Goal: Use online tool/utility: Utilize a website feature to perform a specific function

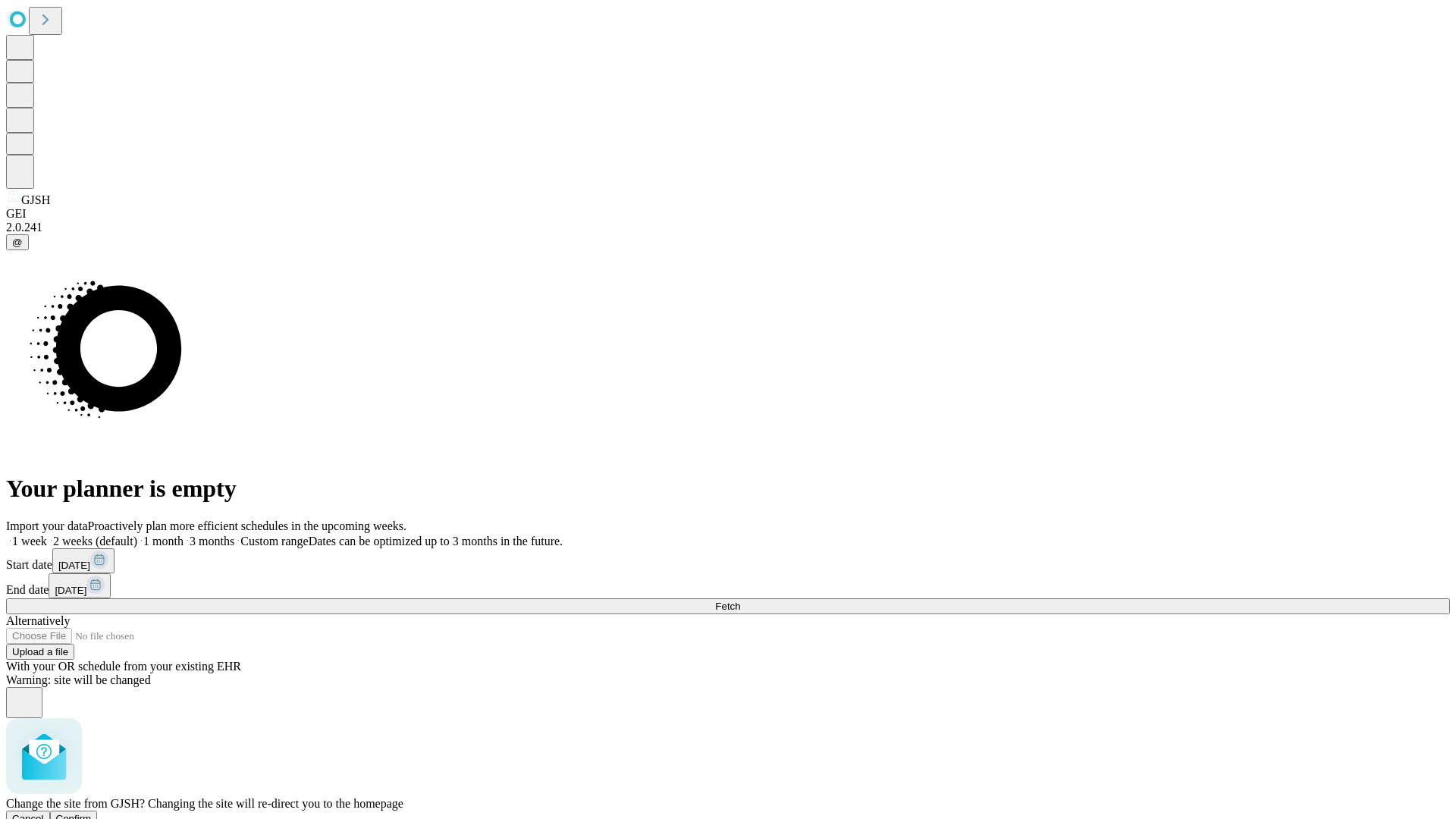
click at [91, 813] on span "Confirm" at bounding box center [74, 818] width 36 height 11
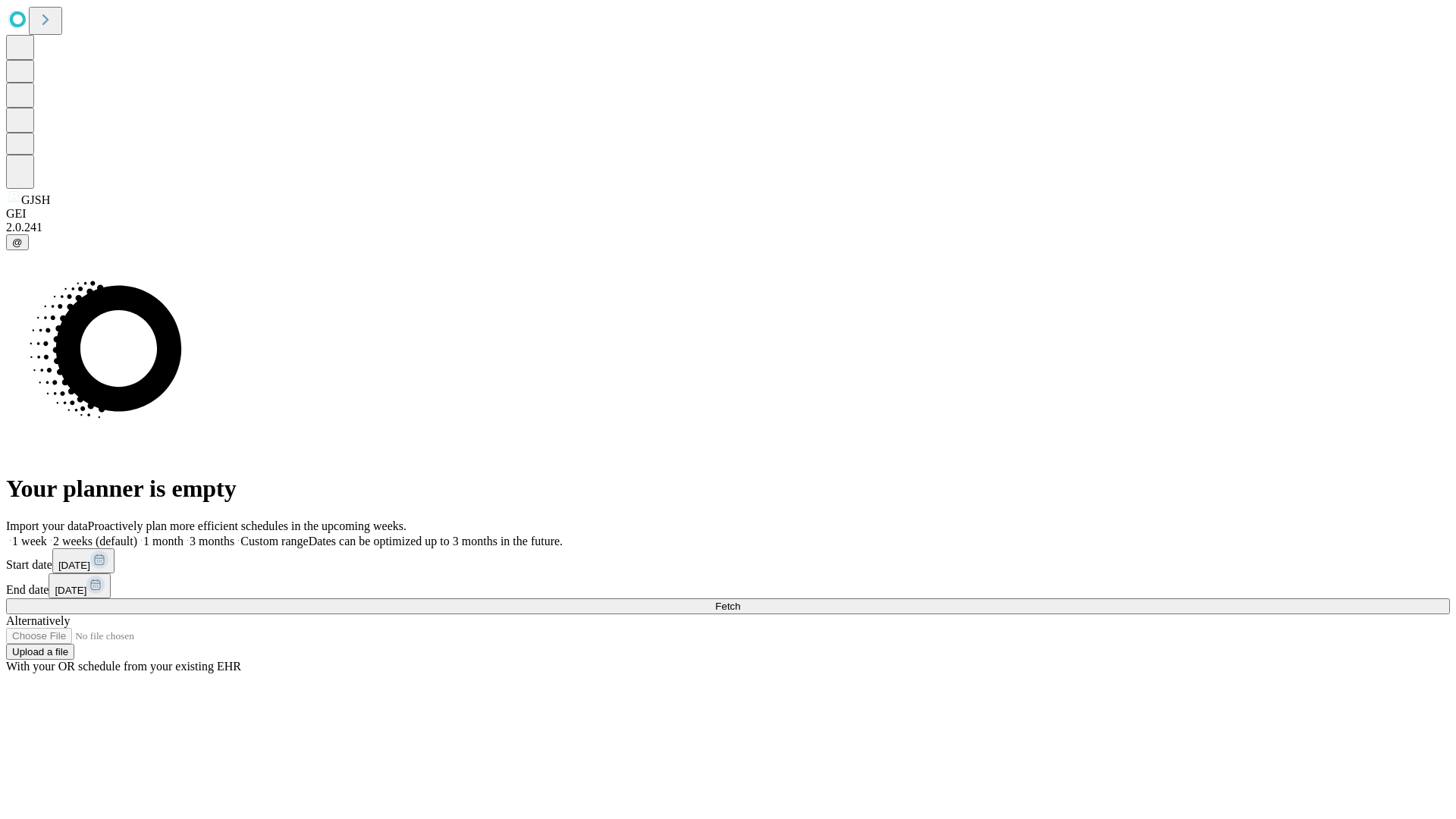
click at [137, 535] on label "2 weeks (default)" at bounding box center [91, 541] width 90 height 13
click at [740, 601] on span "Fetch" at bounding box center [728, 606] width 25 height 11
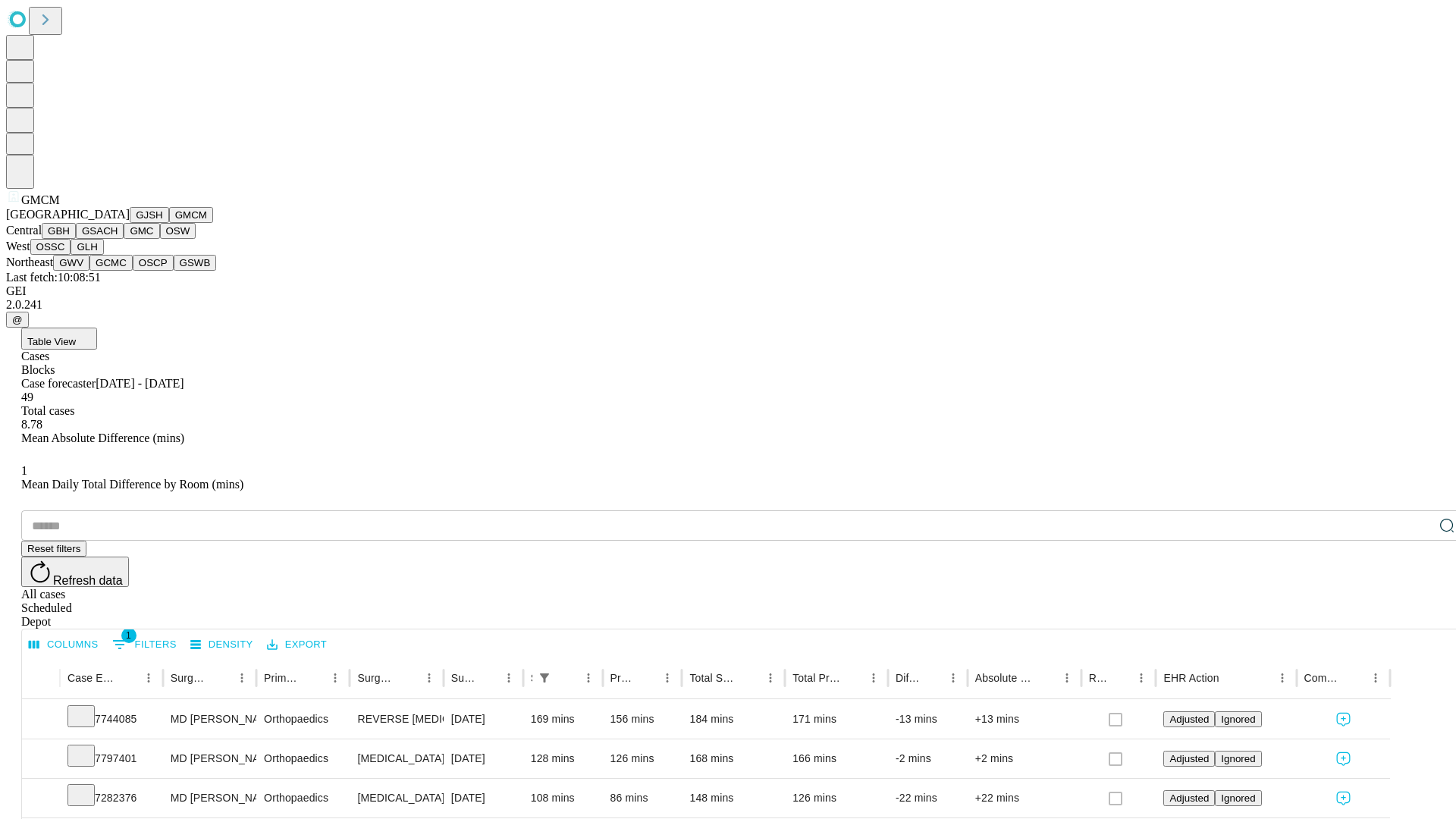
click at [75, 239] on button "GBH" at bounding box center [59, 231] width 34 height 16
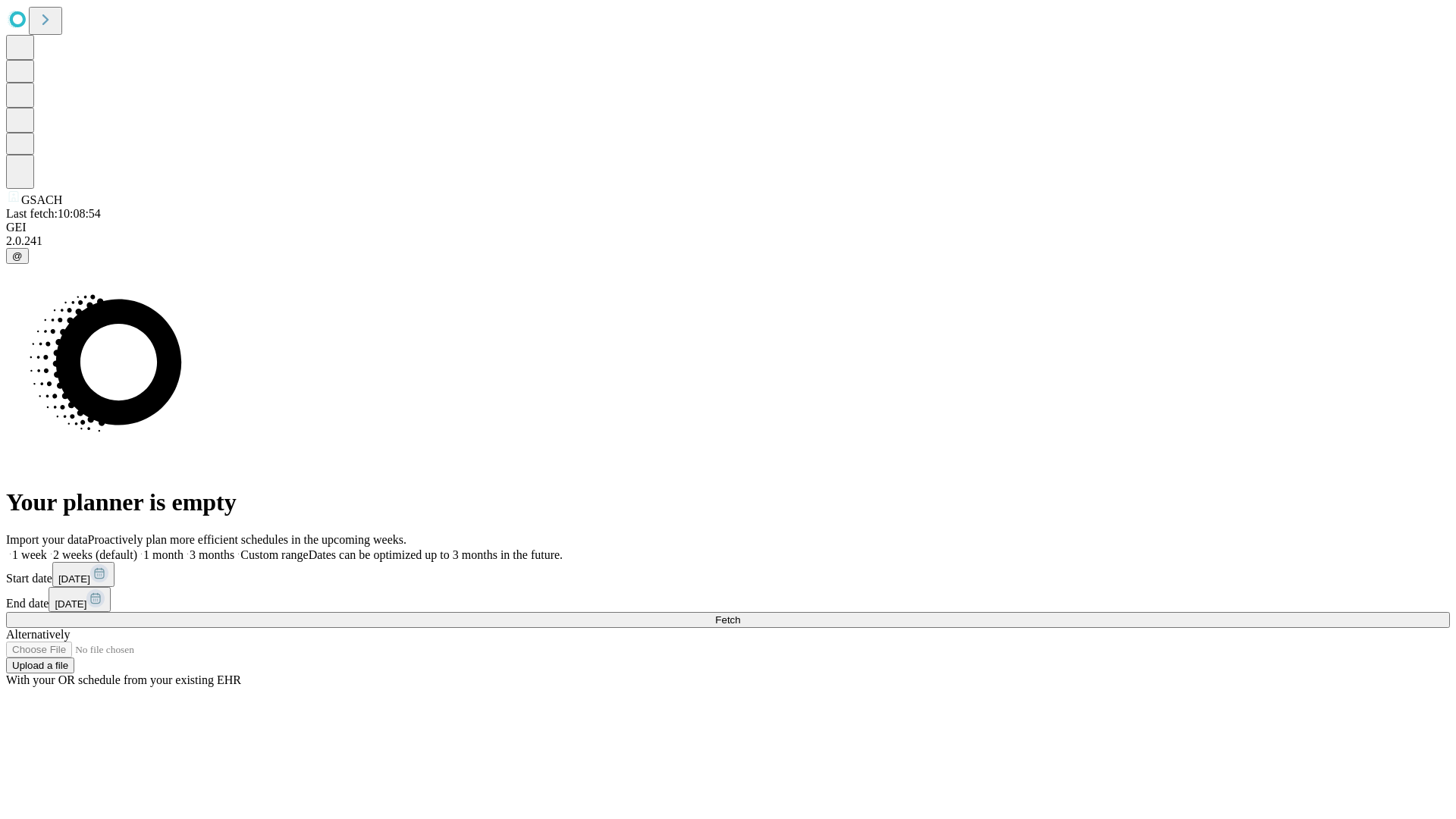
click at [137, 548] on label "2 weeks (default)" at bounding box center [91, 554] width 90 height 13
click at [740, 614] on span "Fetch" at bounding box center [728, 619] width 25 height 11
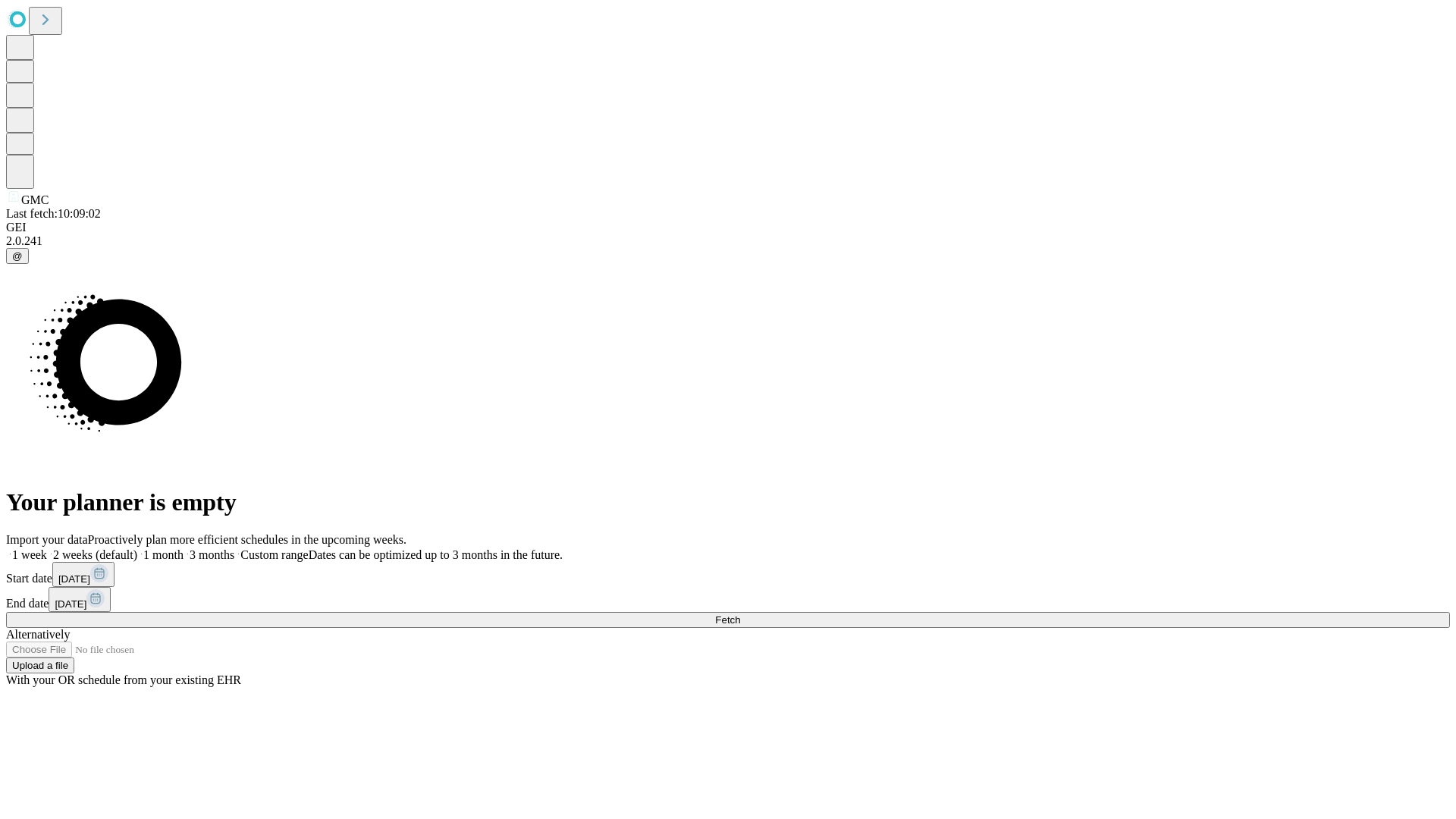
click at [137, 548] on label "2 weeks (default)" at bounding box center [91, 554] width 90 height 13
click at [740, 614] on span "Fetch" at bounding box center [728, 619] width 25 height 11
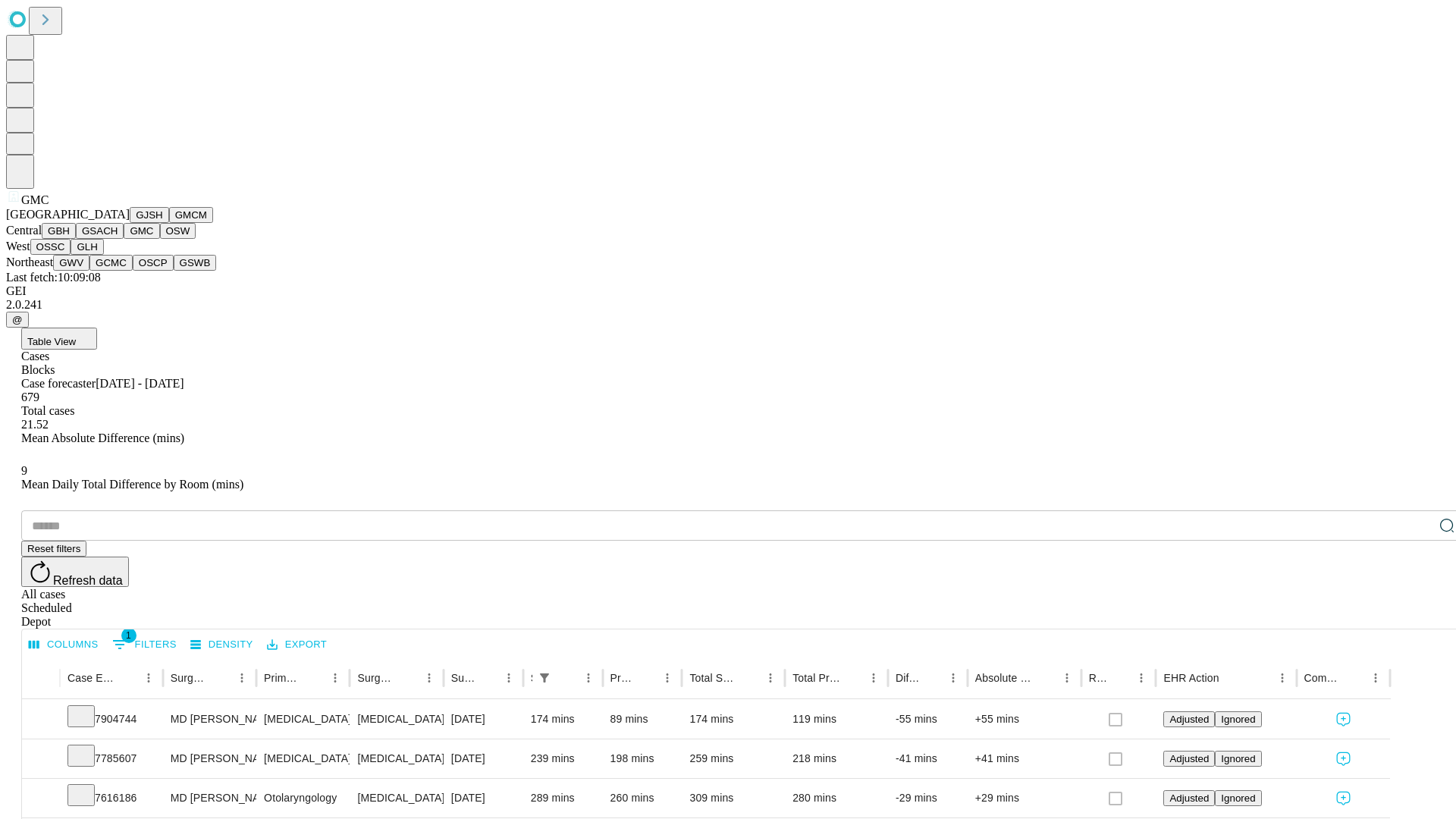
click at [160, 239] on button "OSW" at bounding box center [178, 231] width 37 height 16
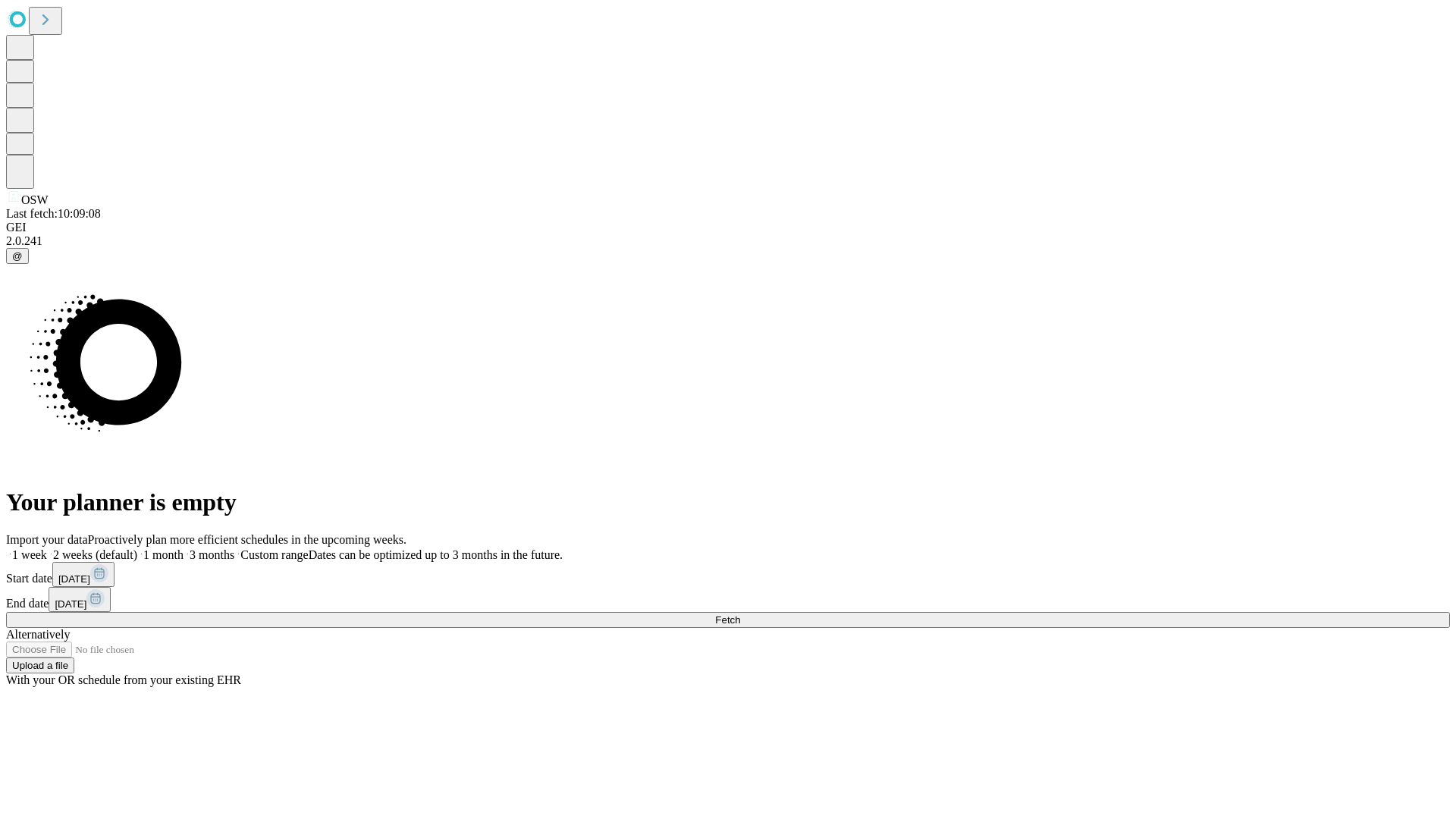
click at [740, 614] on span "Fetch" at bounding box center [728, 619] width 25 height 11
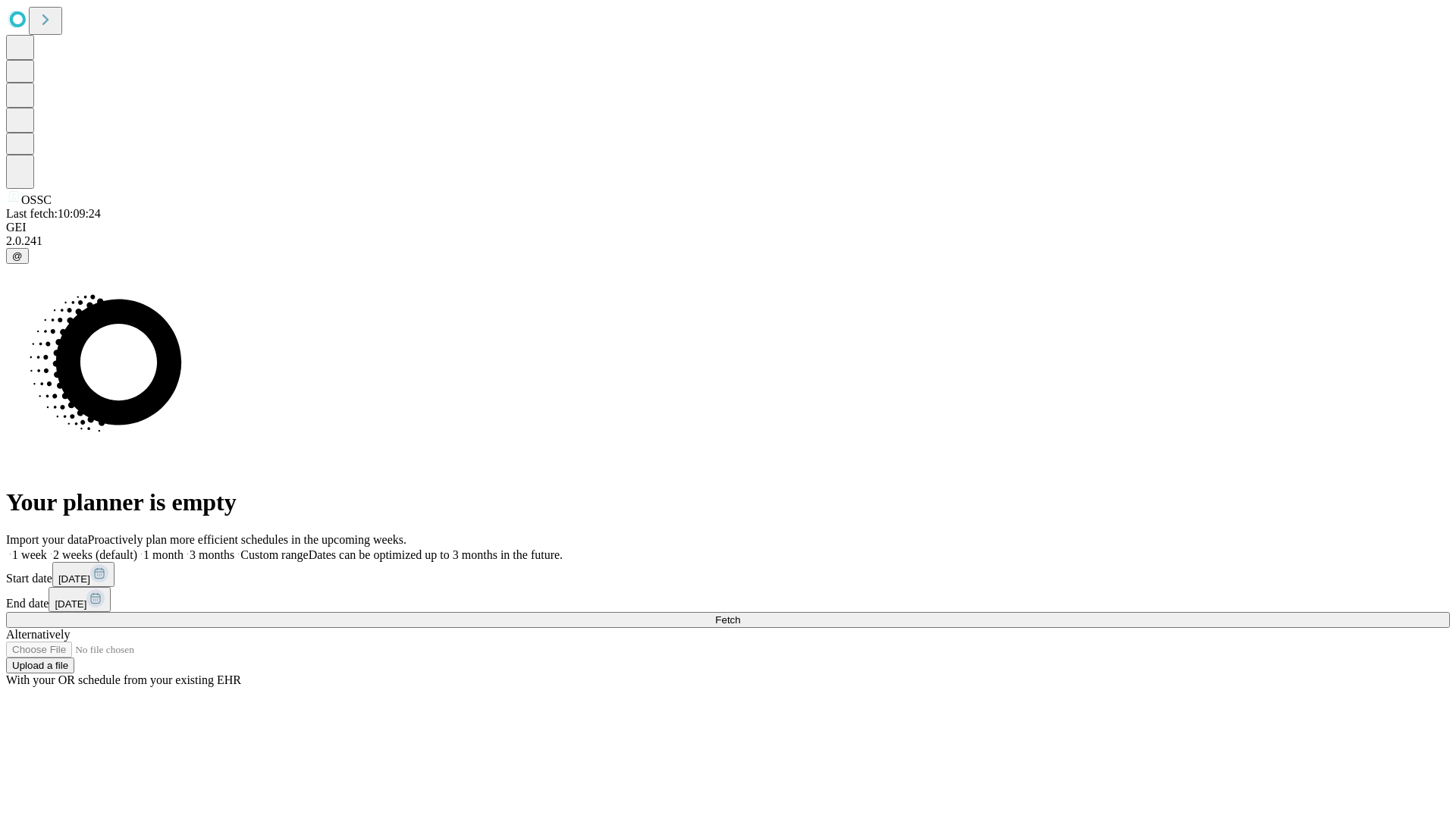
click at [137, 548] on label "2 weeks (default)" at bounding box center [91, 554] width 90 height 13
click at [740, 614] on span "Fetch" at bounding box center [728, 619] width 25 height 11
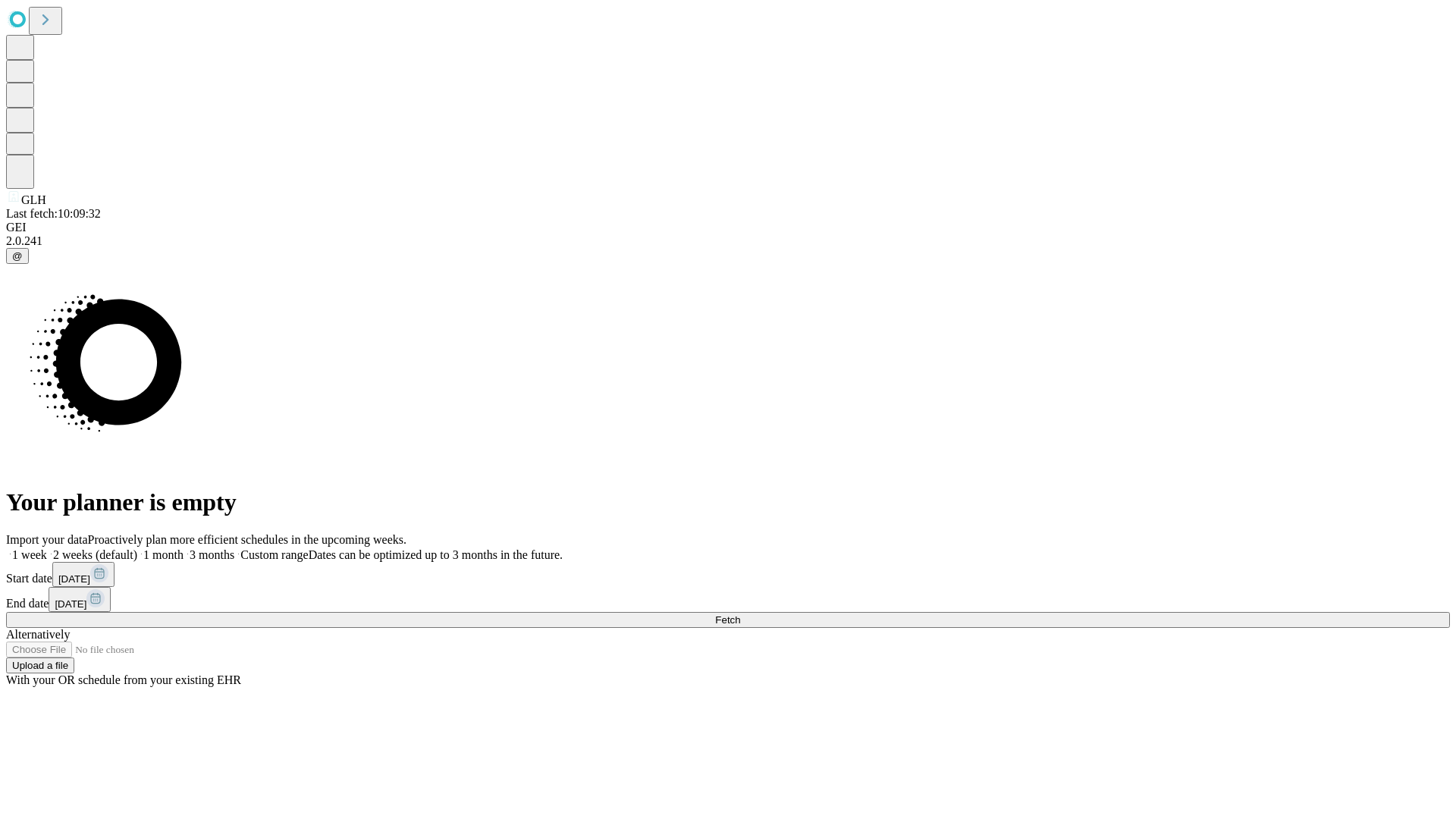
click at [740, 614] on span "Fetch" at bounding box center [728, 619] width 25 height 11
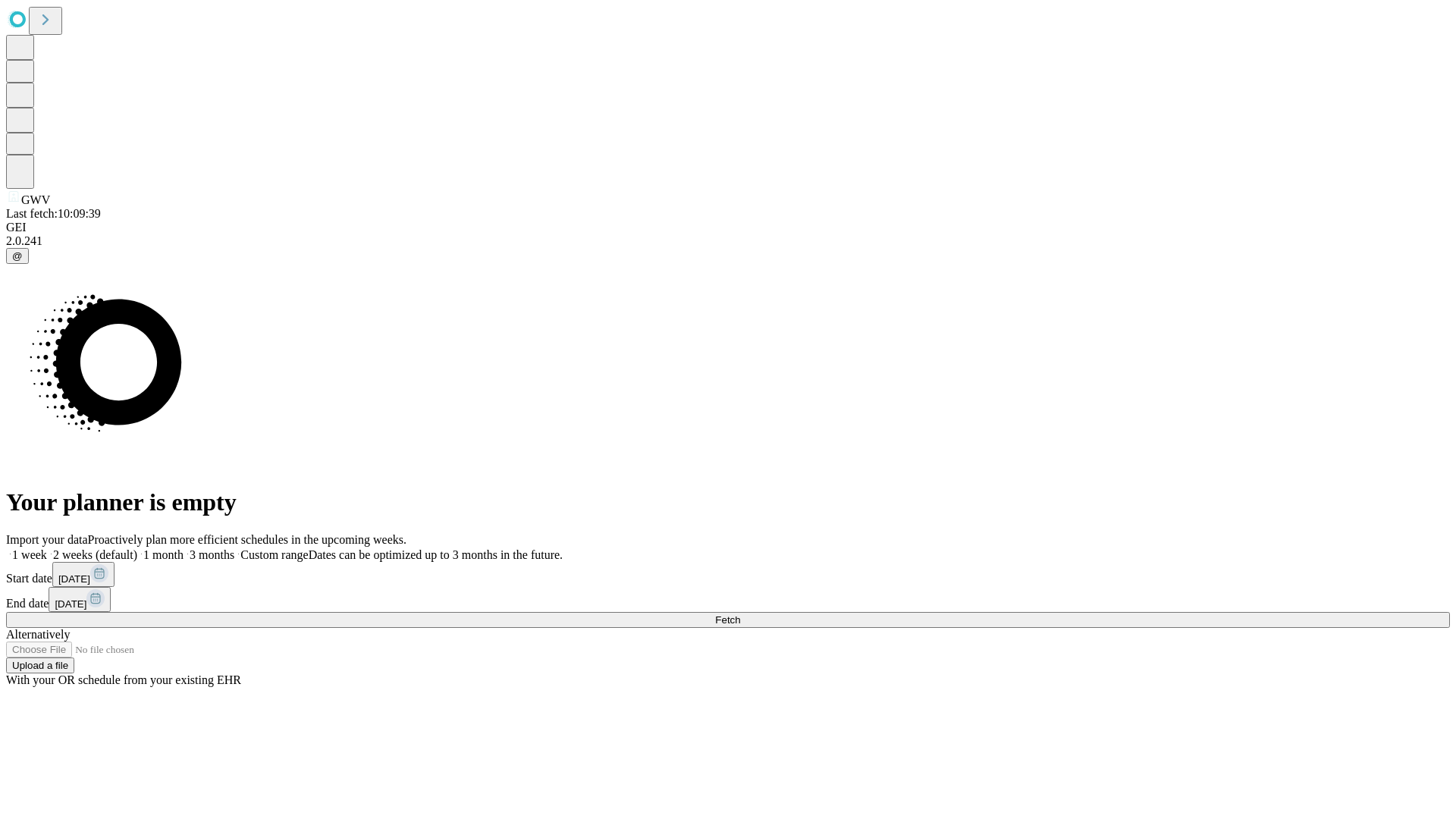
click at [137, 548] on label "2 weeks (default)" at bounding box center [91, 554] width 90 height 13
click at [740, 614] on span "Fetch" at bounding box center [728, 619] width 25 height 11
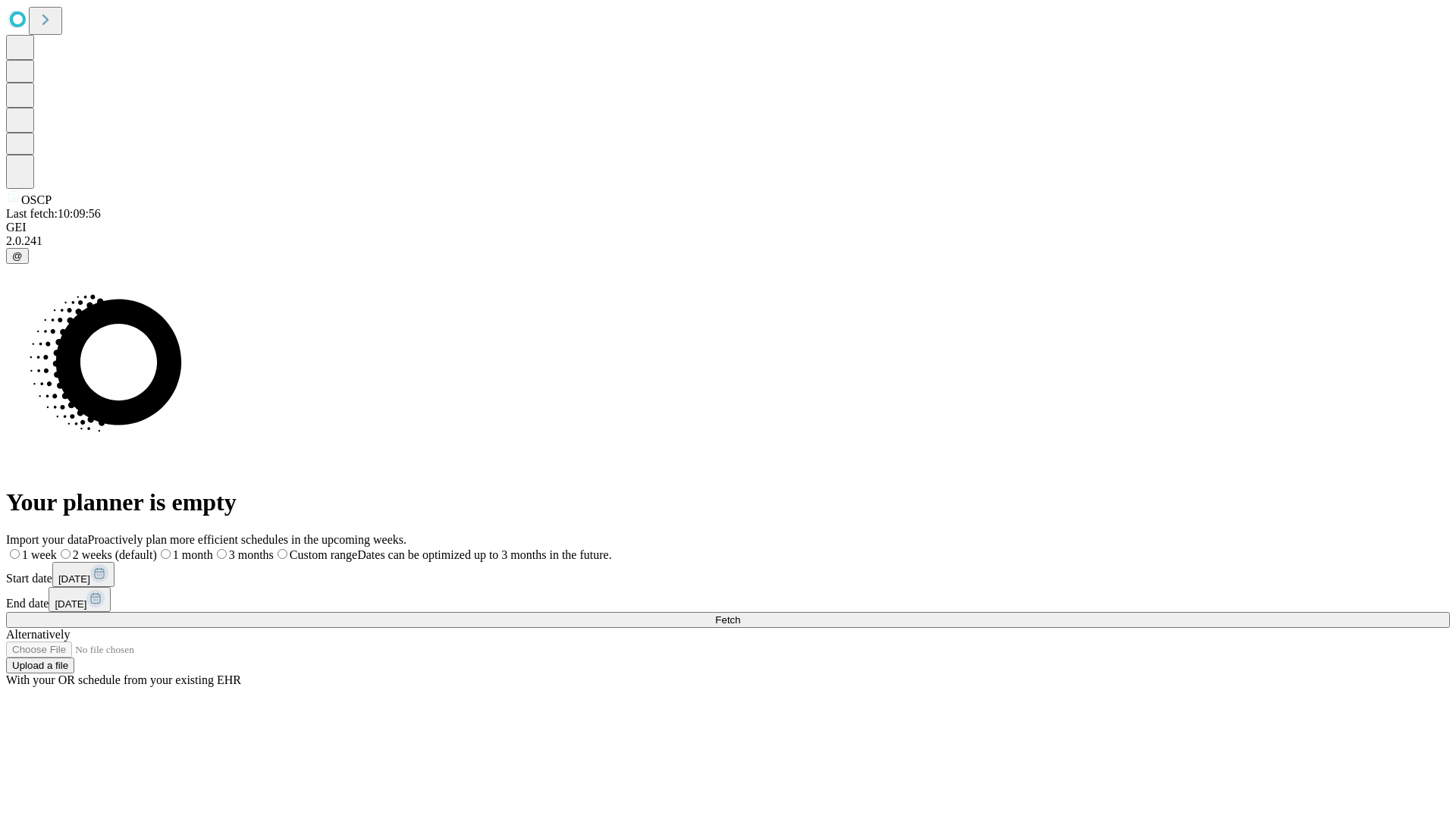
click at [740, 614] on span "Fetch" at bounding box center [728, 619] width 25 height 11
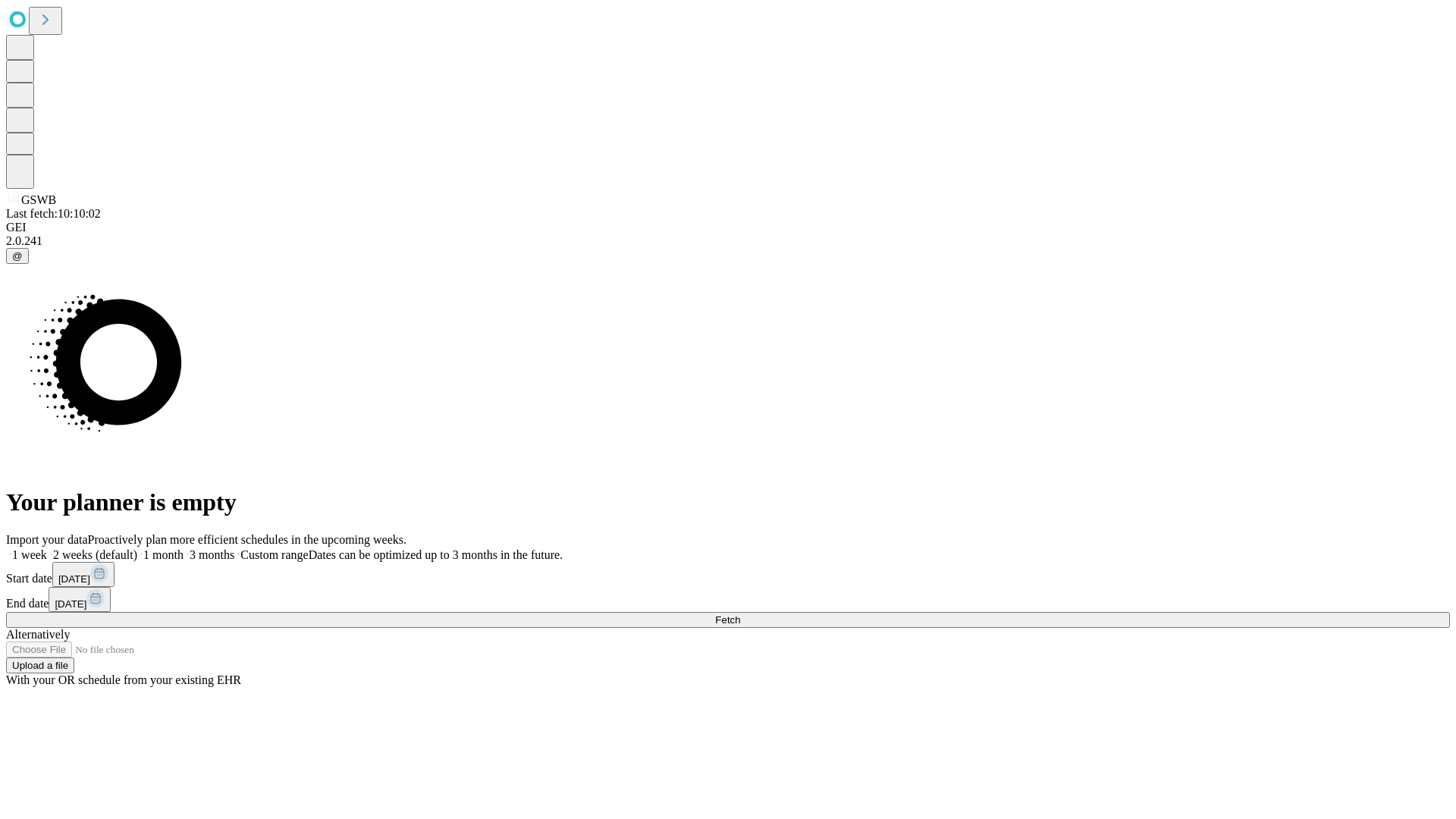
click at [137, 548] on label "2 weeks (default)" at bounding box center [91, 554] width 90 height 13
click at [740, 614] on span "Fetch" at bounding box center [728, 619] width 25 height 11
